Goal: Find specific page/section

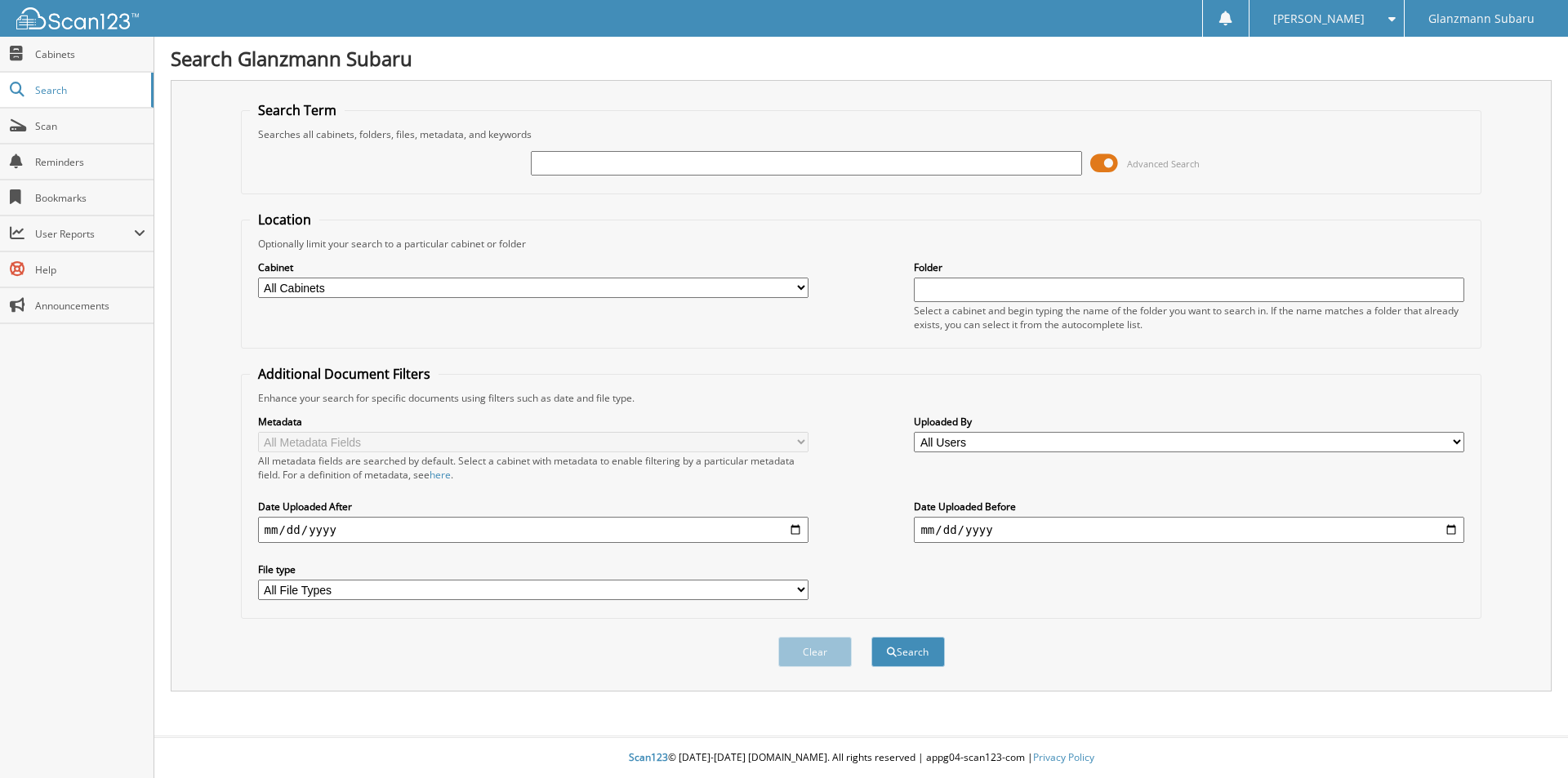
type input "[URL][DOMAIN_NAME]"
drag, startPoint x: 970, startPoint y: 163, endPoint x: 461, endPoint y: 168, distance: 509.0
click at [461, 168] on div "[URL][DOMAIN_NAME] Advanced Search" at bounding box center [861, 162] width 1223 height 44
type input "6215413"
click at [871, 636] on button "Search" at bounding box center [907, 651] width 73 height 30
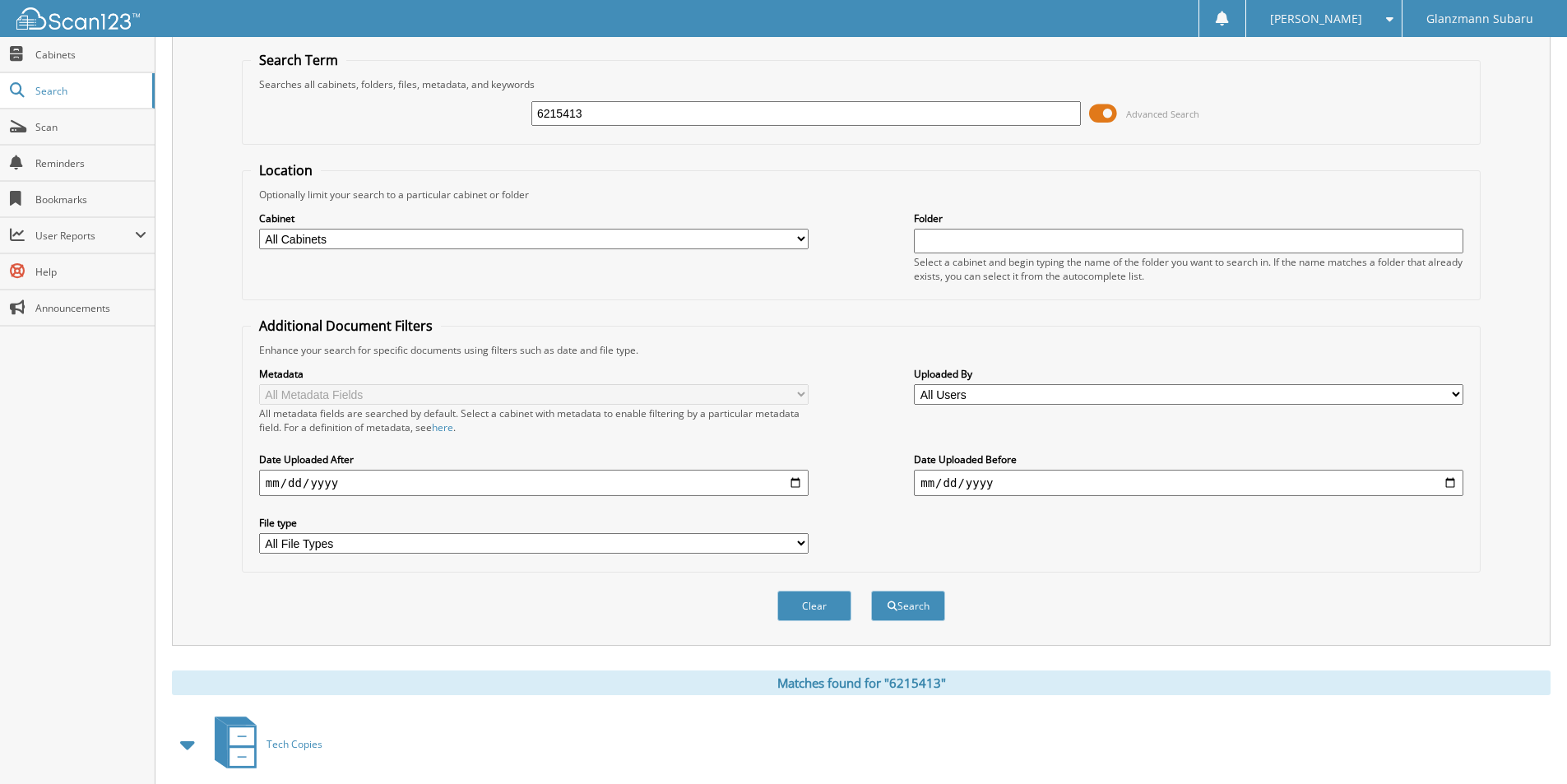
scroll to position [433, 0]
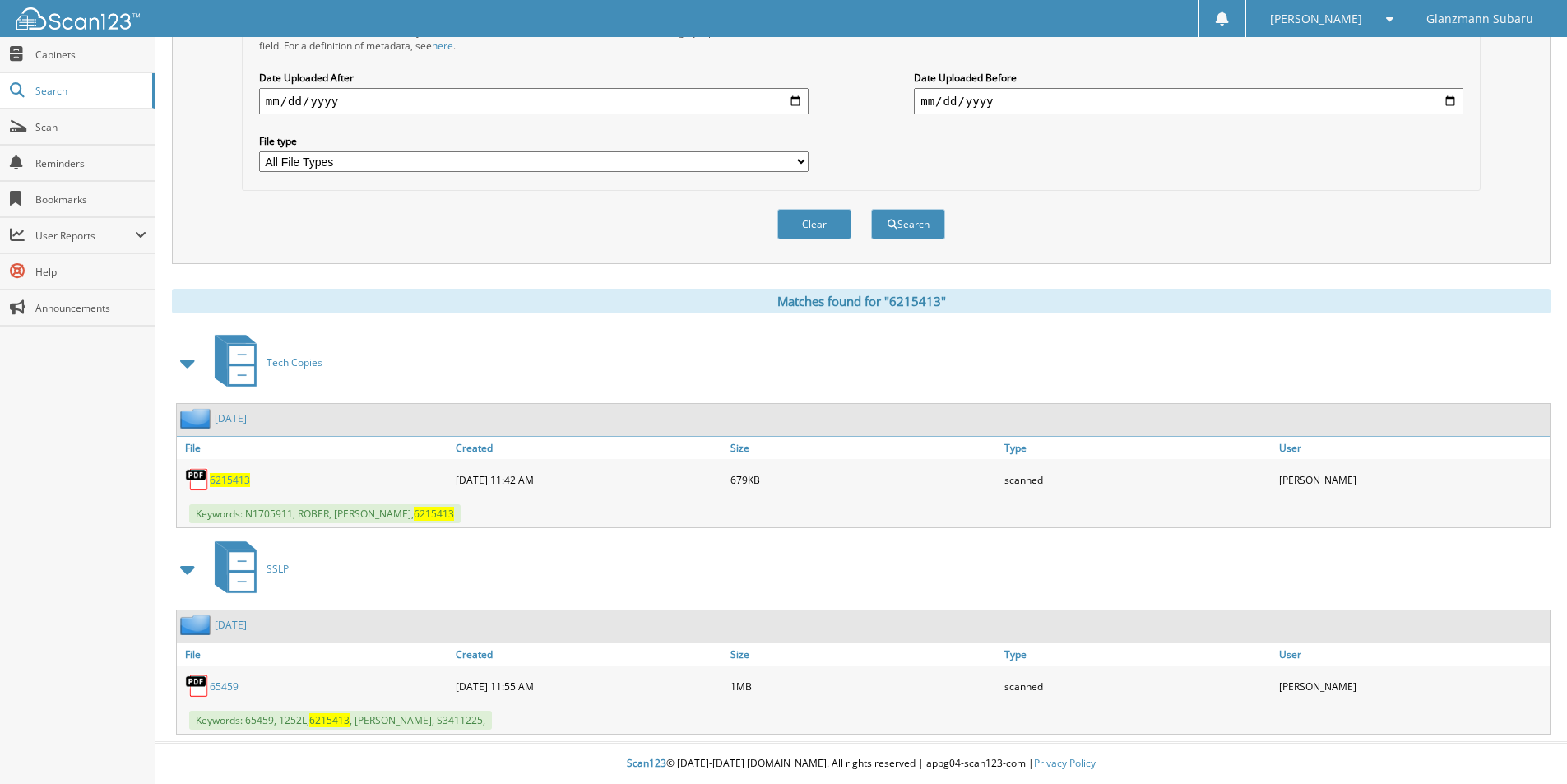
click at [229, 483] on span "6215413" at bounding box center [230, 480] width 41 height 14
click at [85, 134] on link "Scan" at bounding box center [77, 126] width 154 height 36
